Goal: Transaction & Acquisition: Purchase product/service

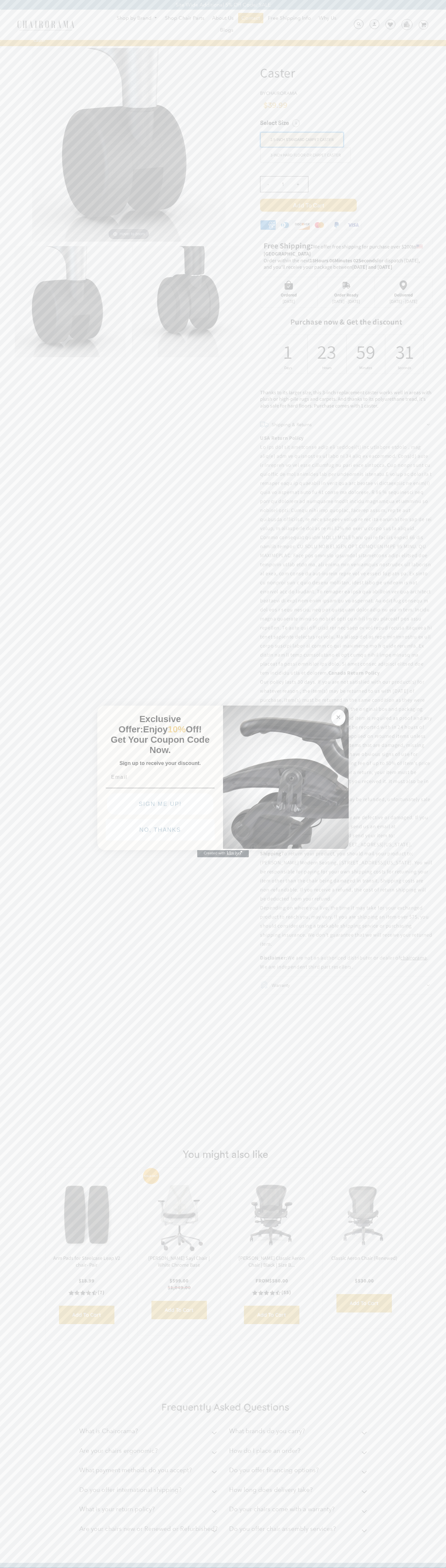
click at [161, 832] on button "NO, THANKS" at bounding box center [161, 829] width 109 height 21
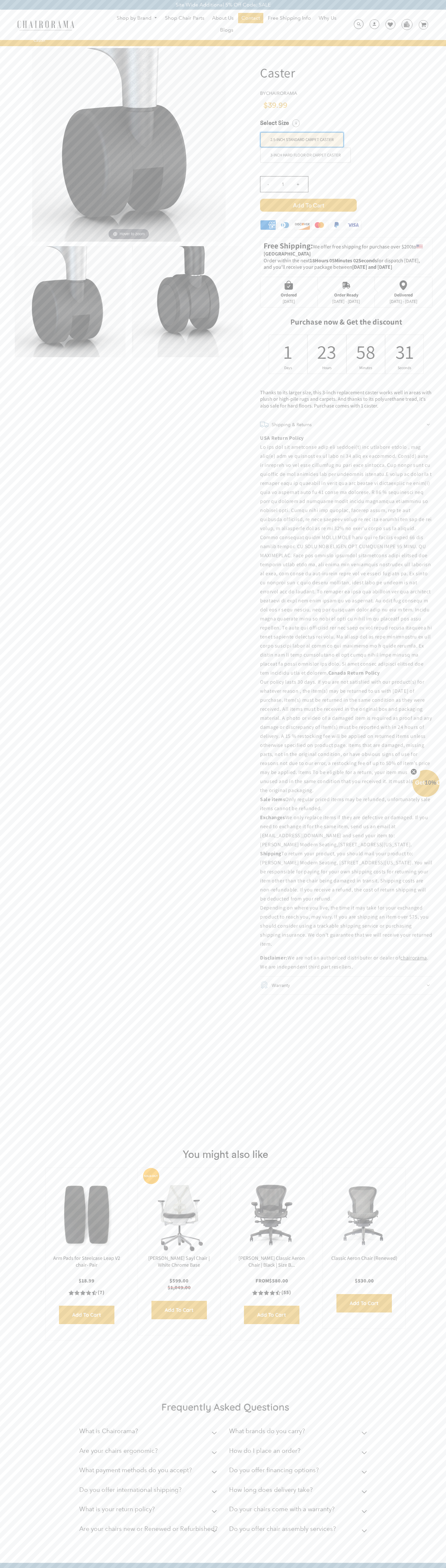
click at [309, 205] on span "Add to Cart" at bounding box center [309, 205] width 97 height 13
click at [423, 25] on icon at bounding box center [423, 25] width 5 height 5
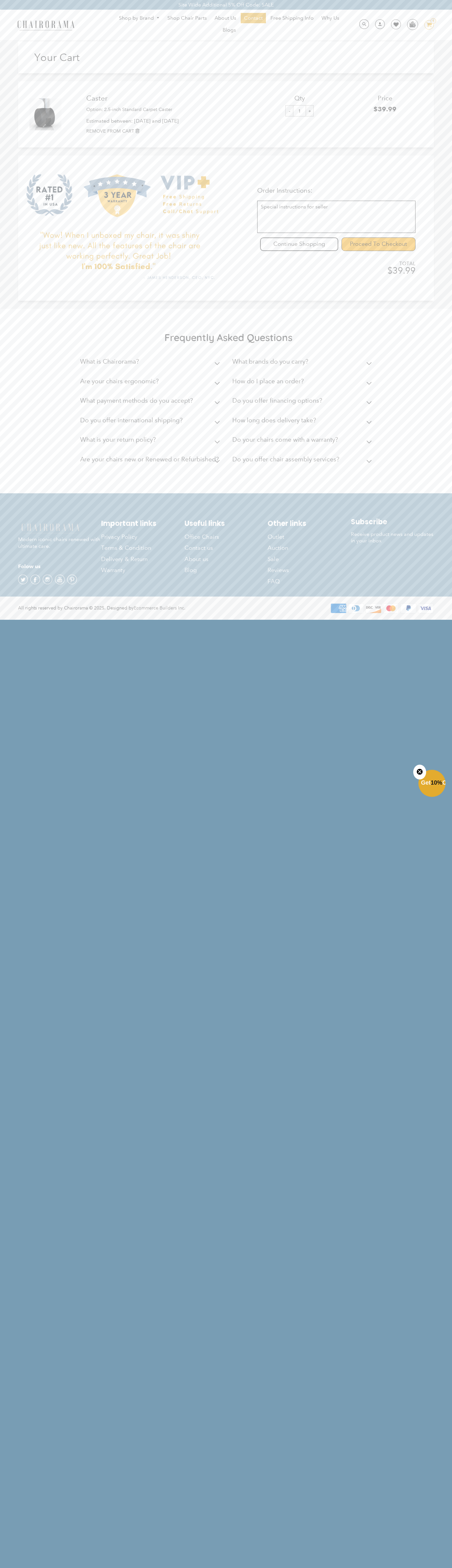
click at [378, 244] on input "Proceed To Checkout" at bounding box center [378, 243] width 74 height 13
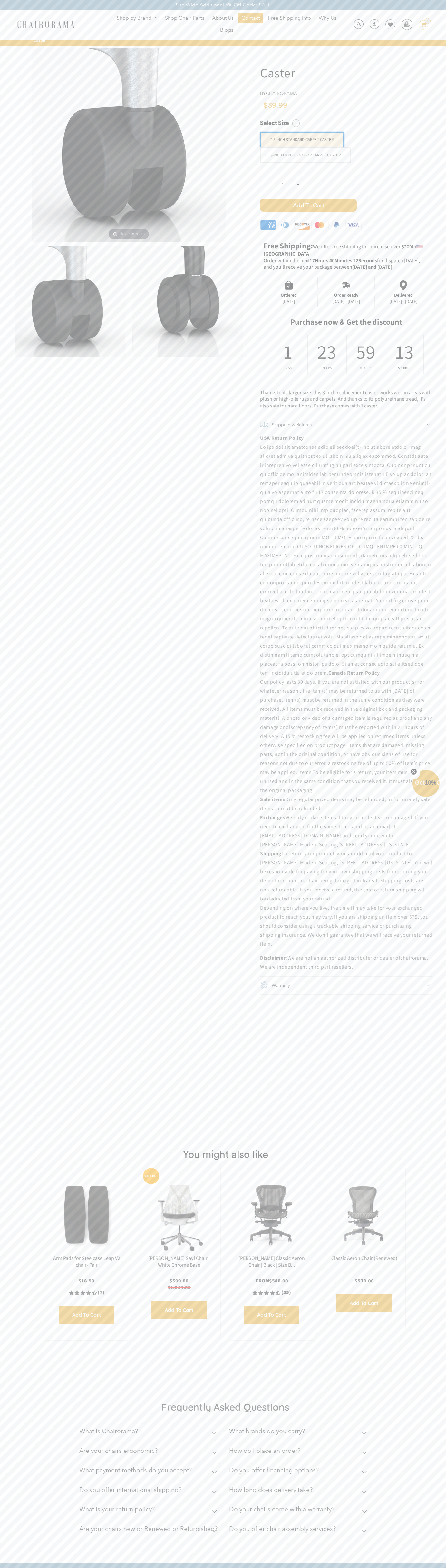
click at [414, 772] on icon "Close teaser" at bounding box center [413, 771] width 2 height 2
